Goal: Task Accomplishment & Management: Manage account settings

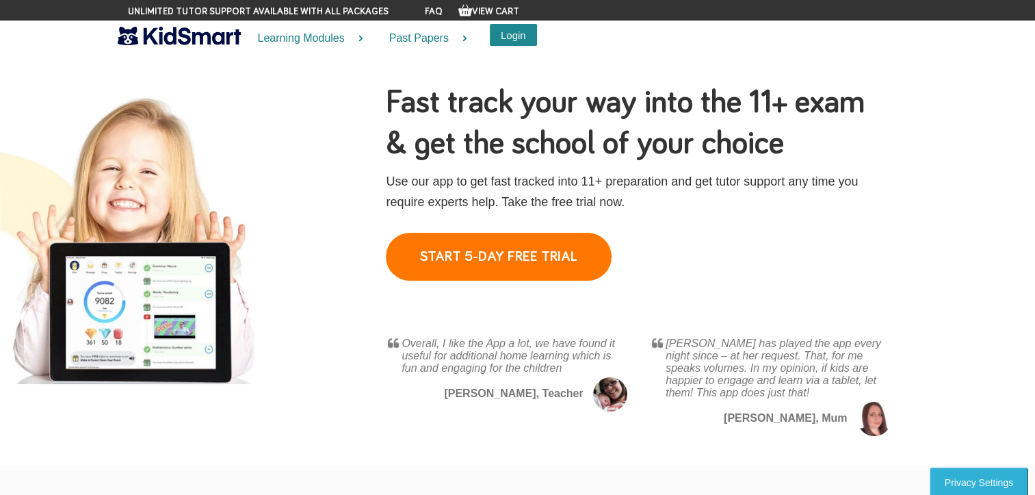
click at [521, 43] on button "Login" at bounding box center [513, 35] width 47 height 22
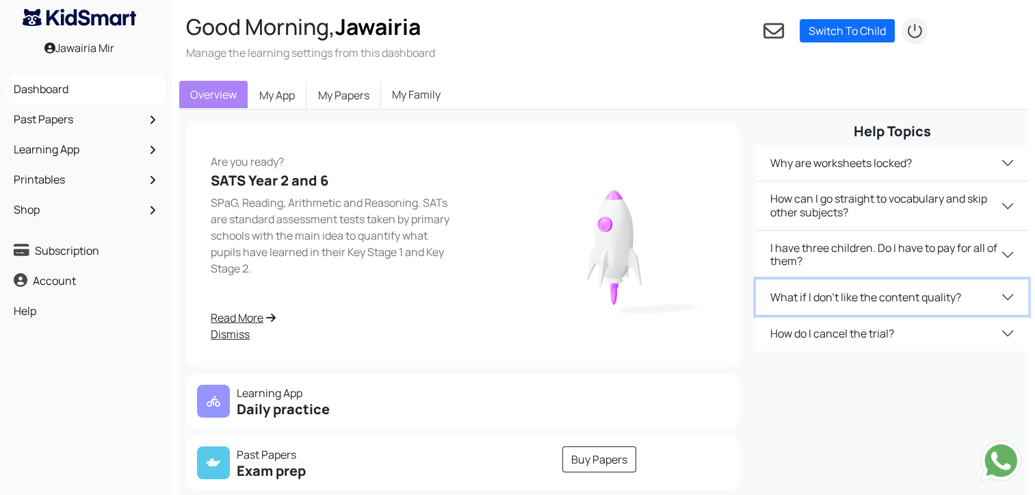
click at [889, 315] on button "What if I don't like the content quality?" at bounding box center [892, 297] width 272 height 36
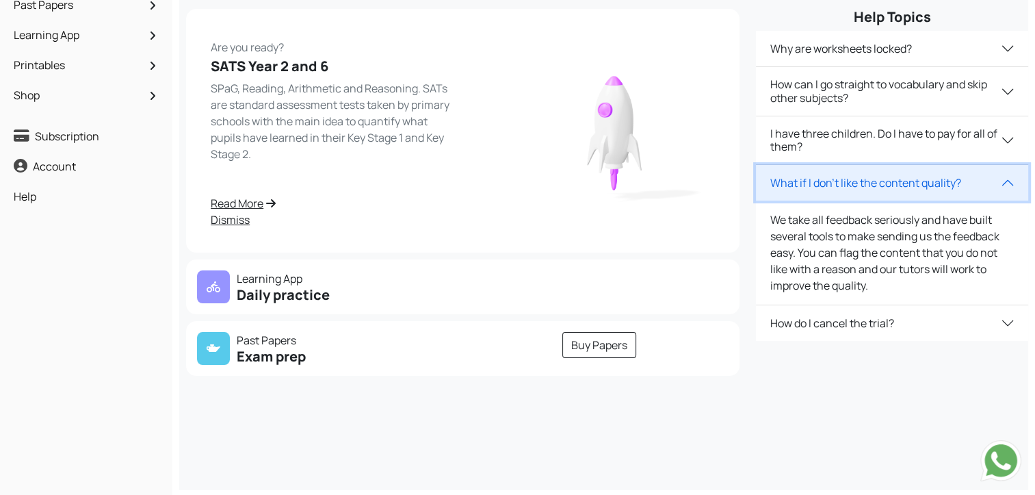
scroll to position [141, 0]
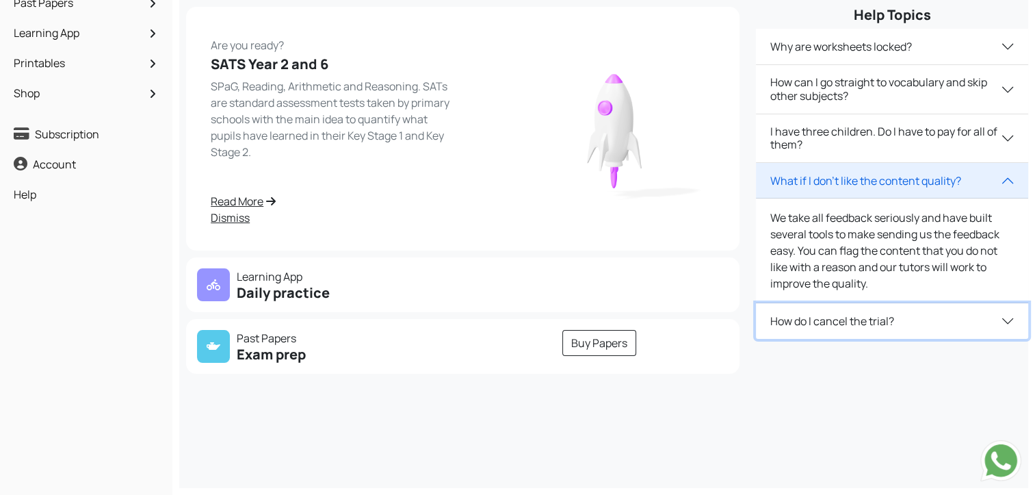
click at [896, 339] on button "How do I cancel the trial?" at bounding box center [892, 321] width 272 height 36
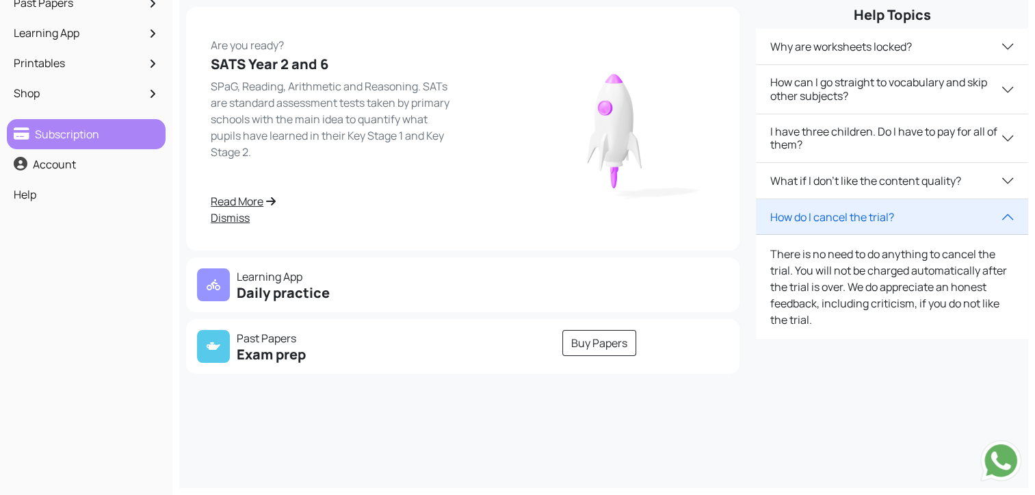
click at [38, 146] on link "Subscription" at bounding box center [86, 133] width 152 height 23
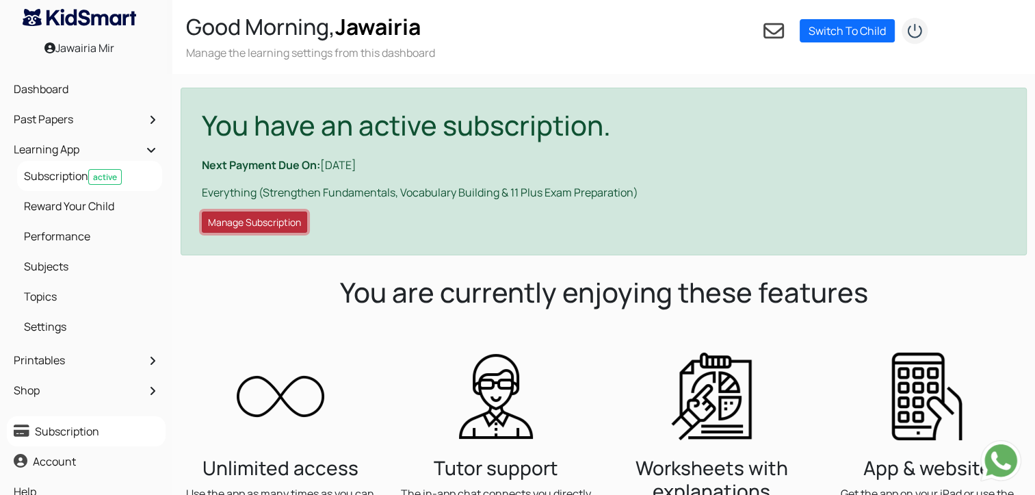
click at [270, 233] on button "Manage Subscription" at bounding box center [254, 221] width 105 height 21
